Goal: Navigation & Orientation: Find specific page/section

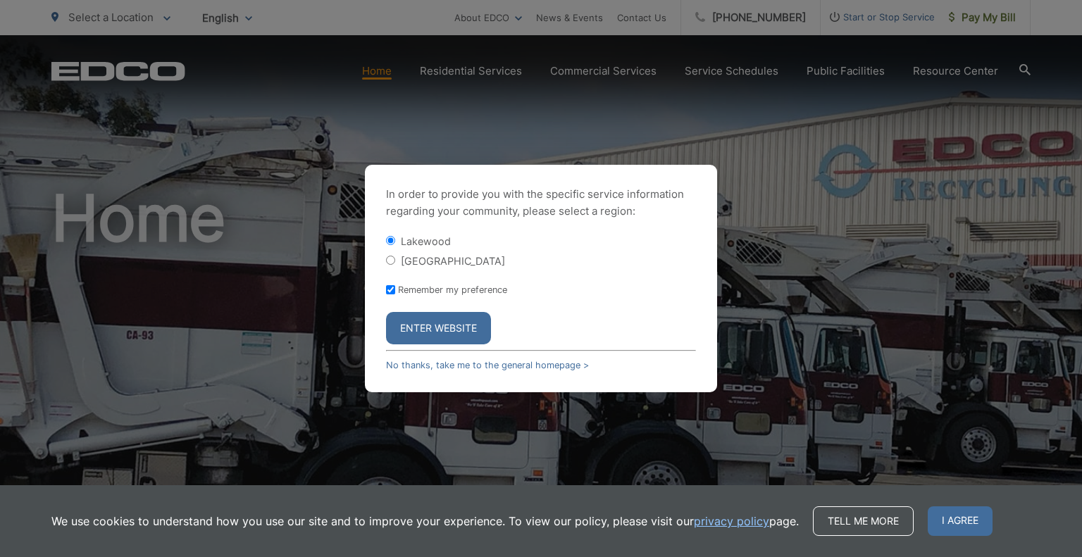
click at [388, 254] on div "[GEOGRAPHIC_DATA]" at bounding box center [541, 261] width 310 height 14
click at [393, 261] on input "[GEOGRAPHIC_DATA]" at bounding box center [390, 260] width 9 height 9
radio input "true"
click at [455, 329] on button "Enter Website" at bounding box center [438, 328] width 105 height 32
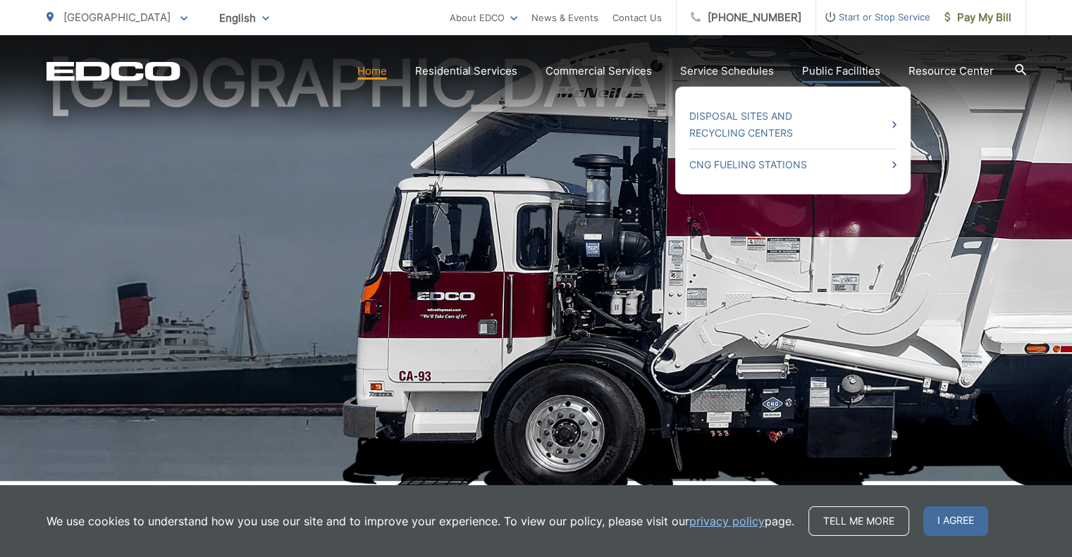
scroll to position [141, 0]
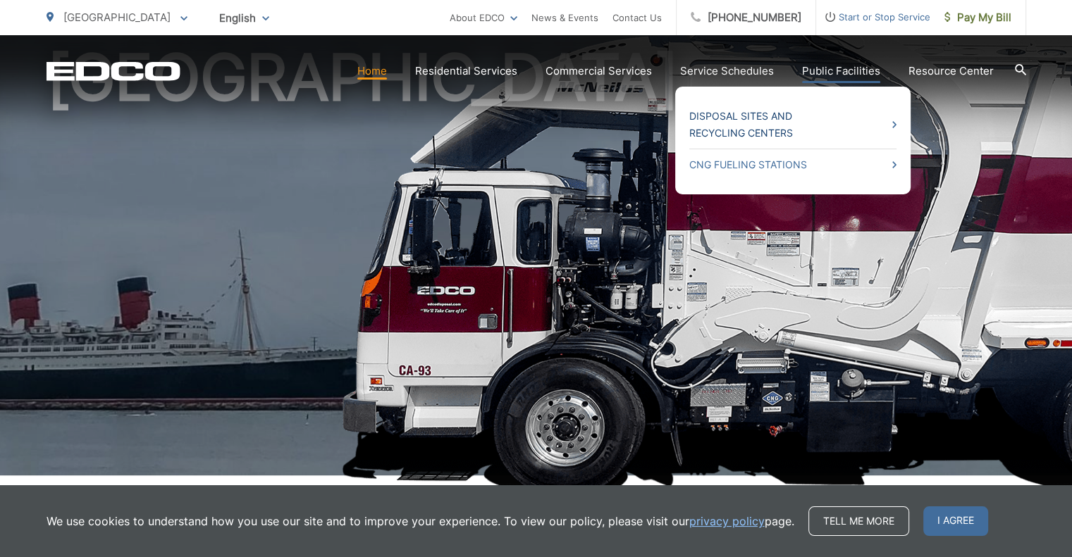
click at [751, 132] on link "Disposal Sites and Recycling Centers" at bounding box center [792, 125] width 207 height 34
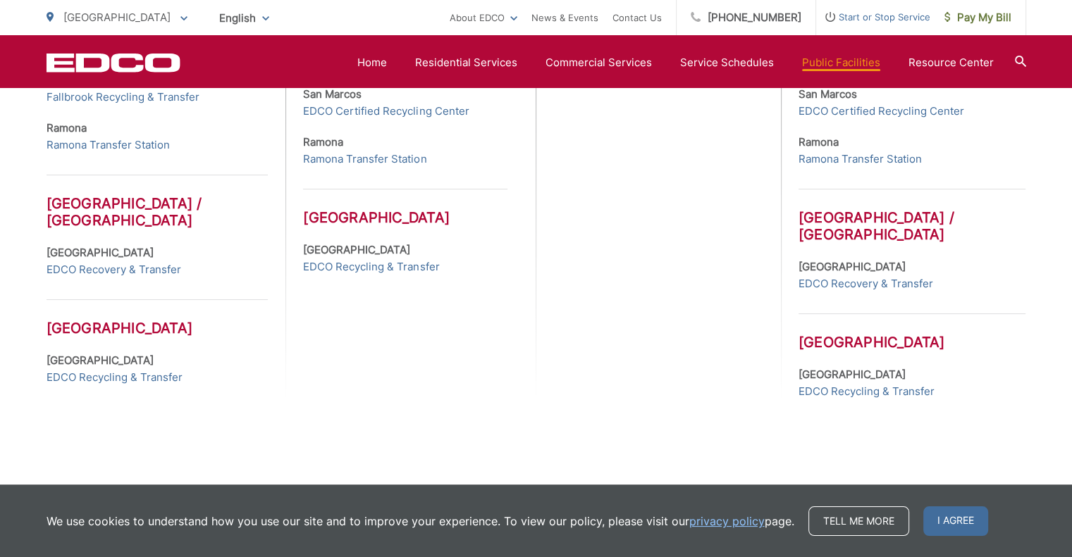
scroll to position [769, 0]
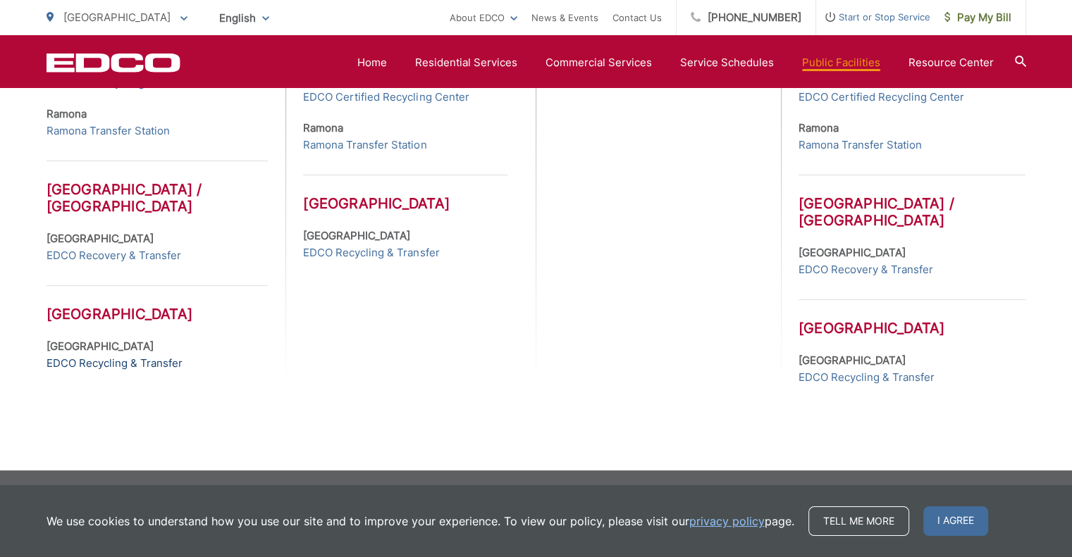
click at [110, 363] on link "EDCO Recycling & Transfer" at bounding box center [115, 363] width 136 height 17
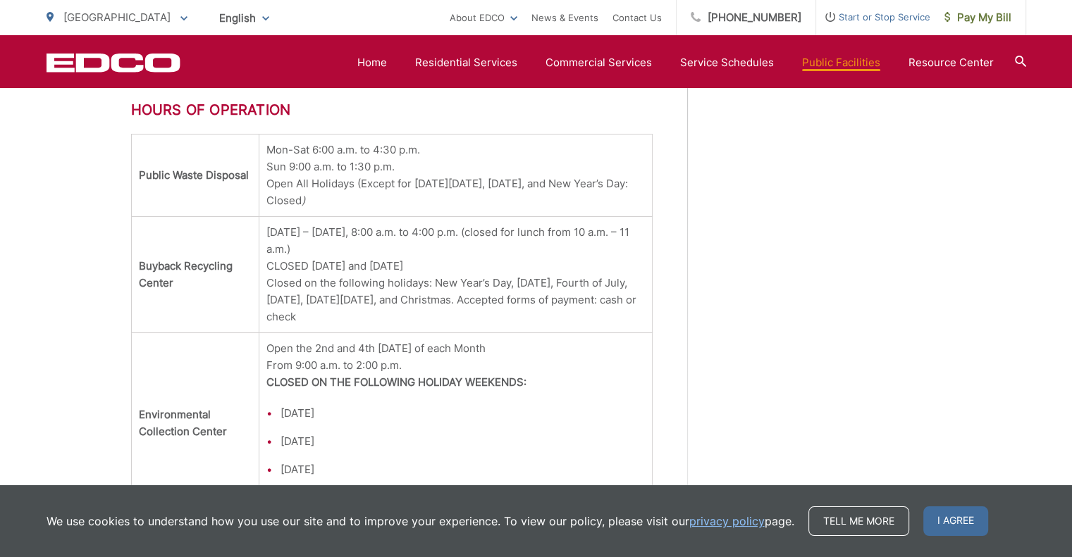
scroll to position [1671, 0]
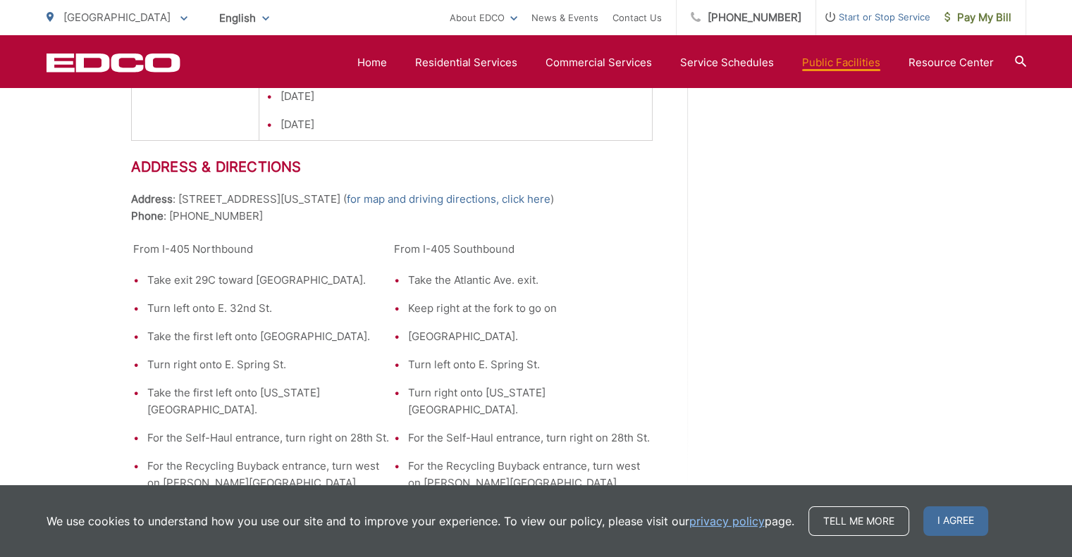
scroll to position [2023, 0]
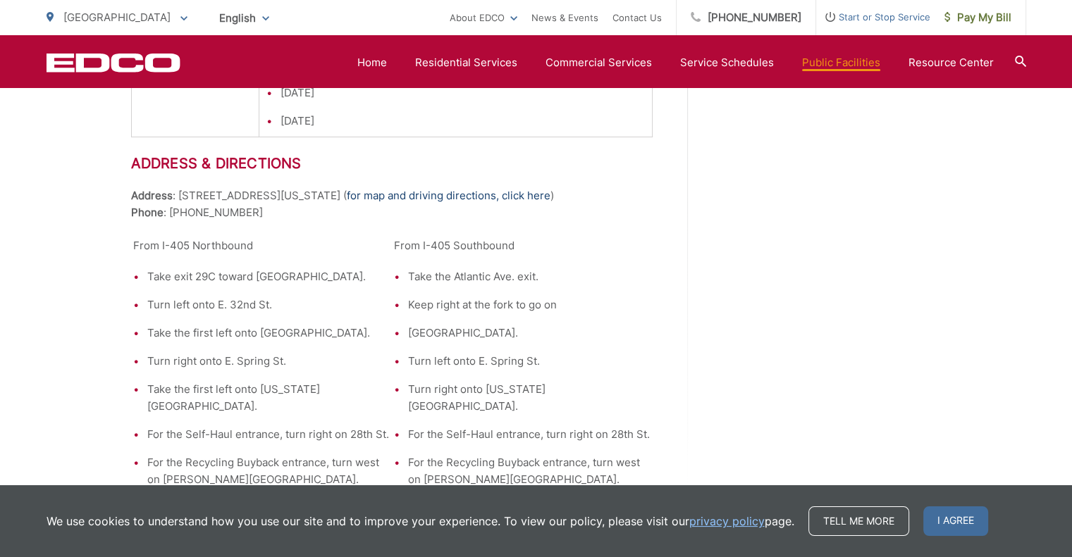
click at [347, 187] on link "for map and driving directions, click here" at bounding box center [449, 195] width 204 height 17
